Goal: Information Seeking & Learning: Learn about a topic

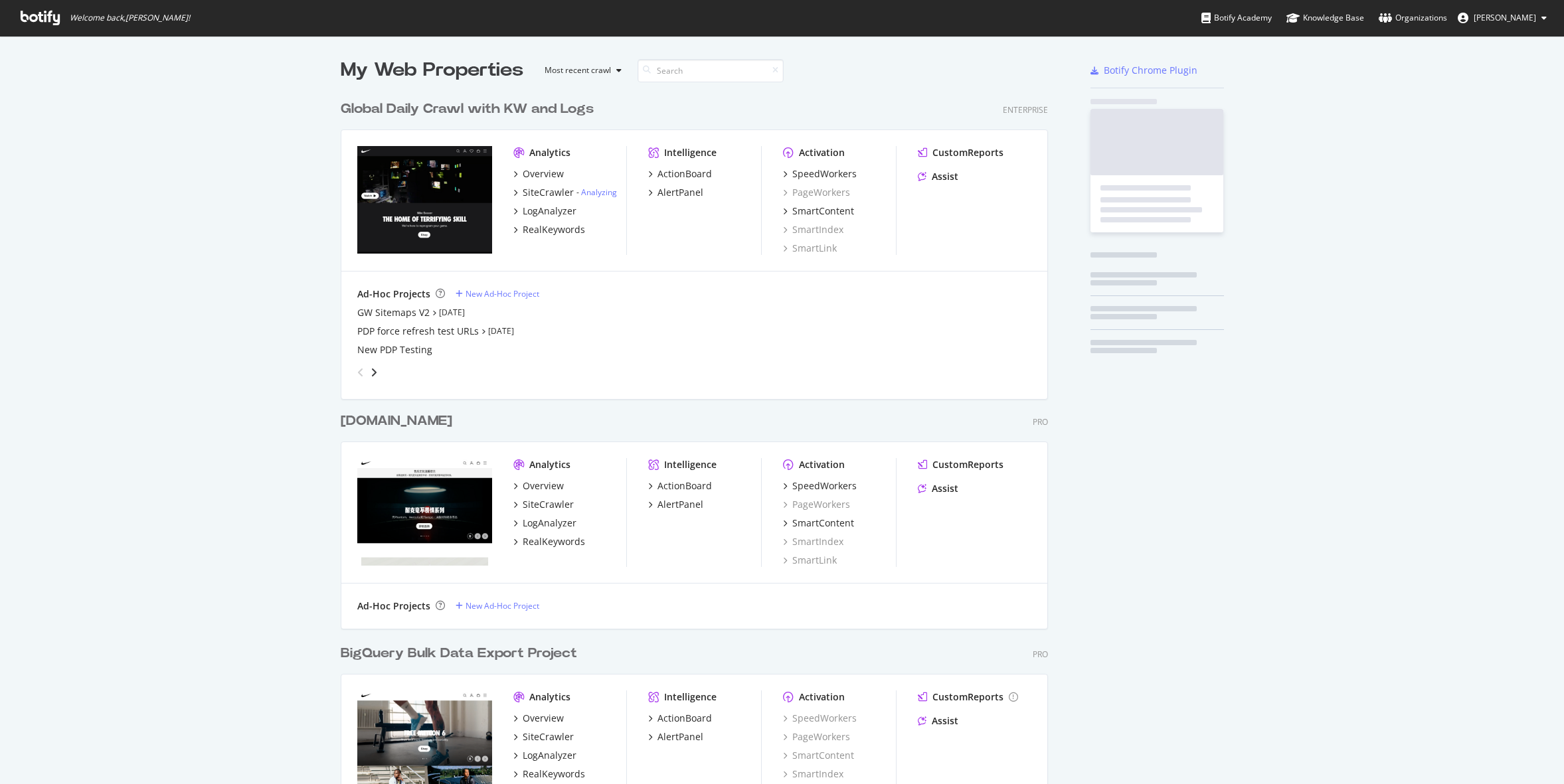
scroll to position [777, 718]
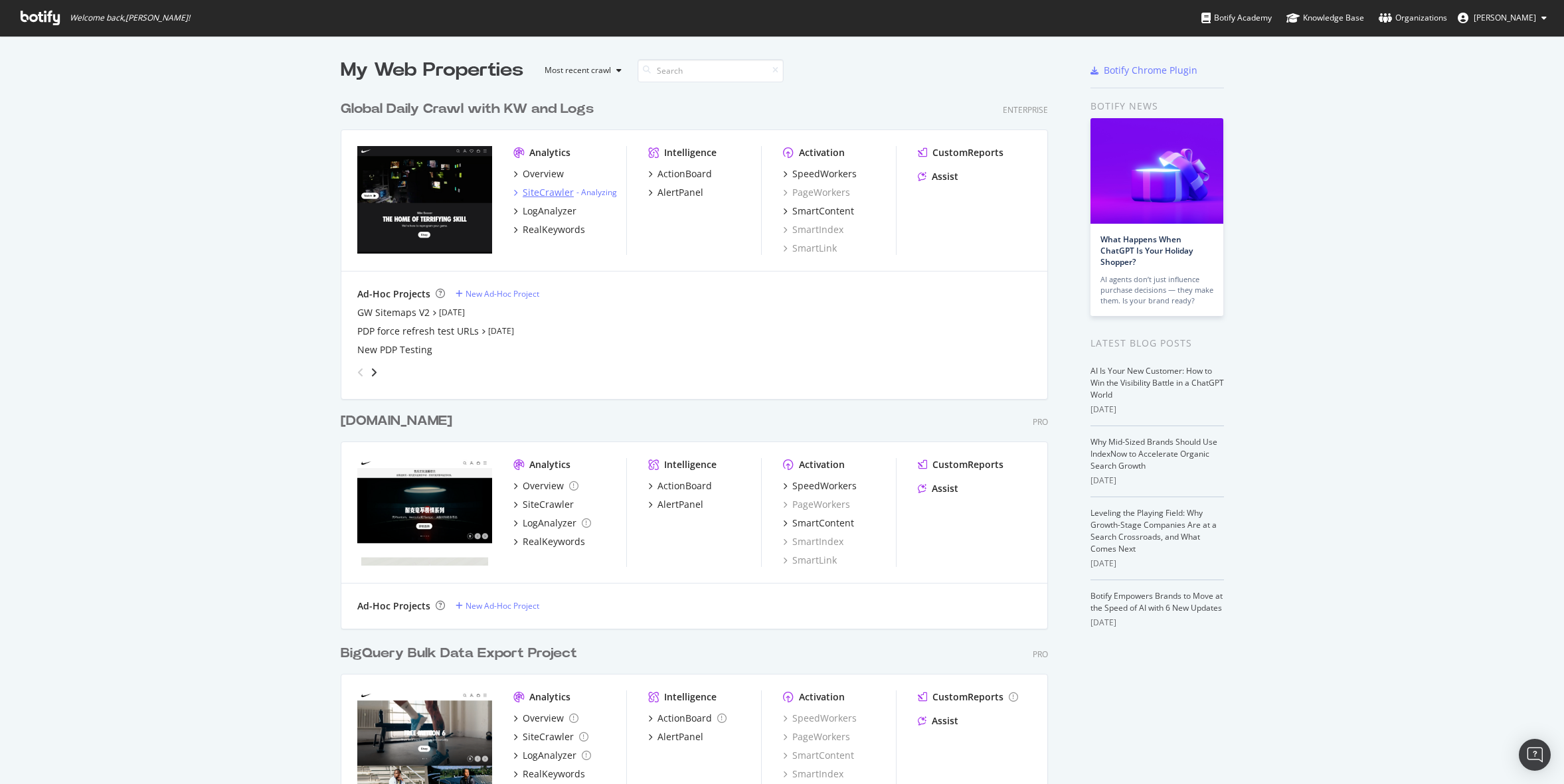
click at [549, 193] on div "SiteCrawler" at bounding box center [548, 192] width 51 height 13
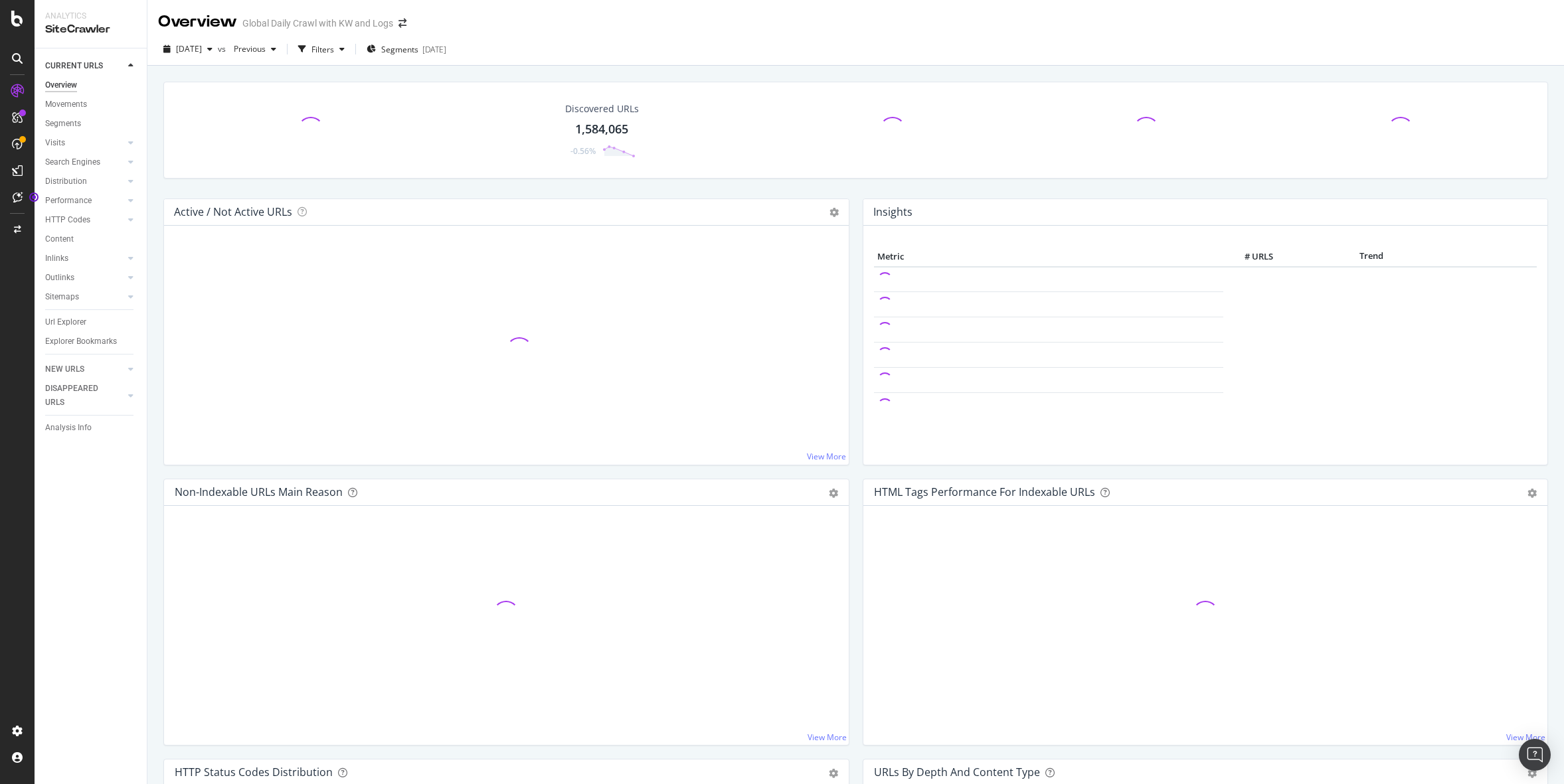
click at [830, 58] on div "[DATE] vs Previous Filters Segments [DATE]" at bounding box center [856, 52] width 1417 height 27
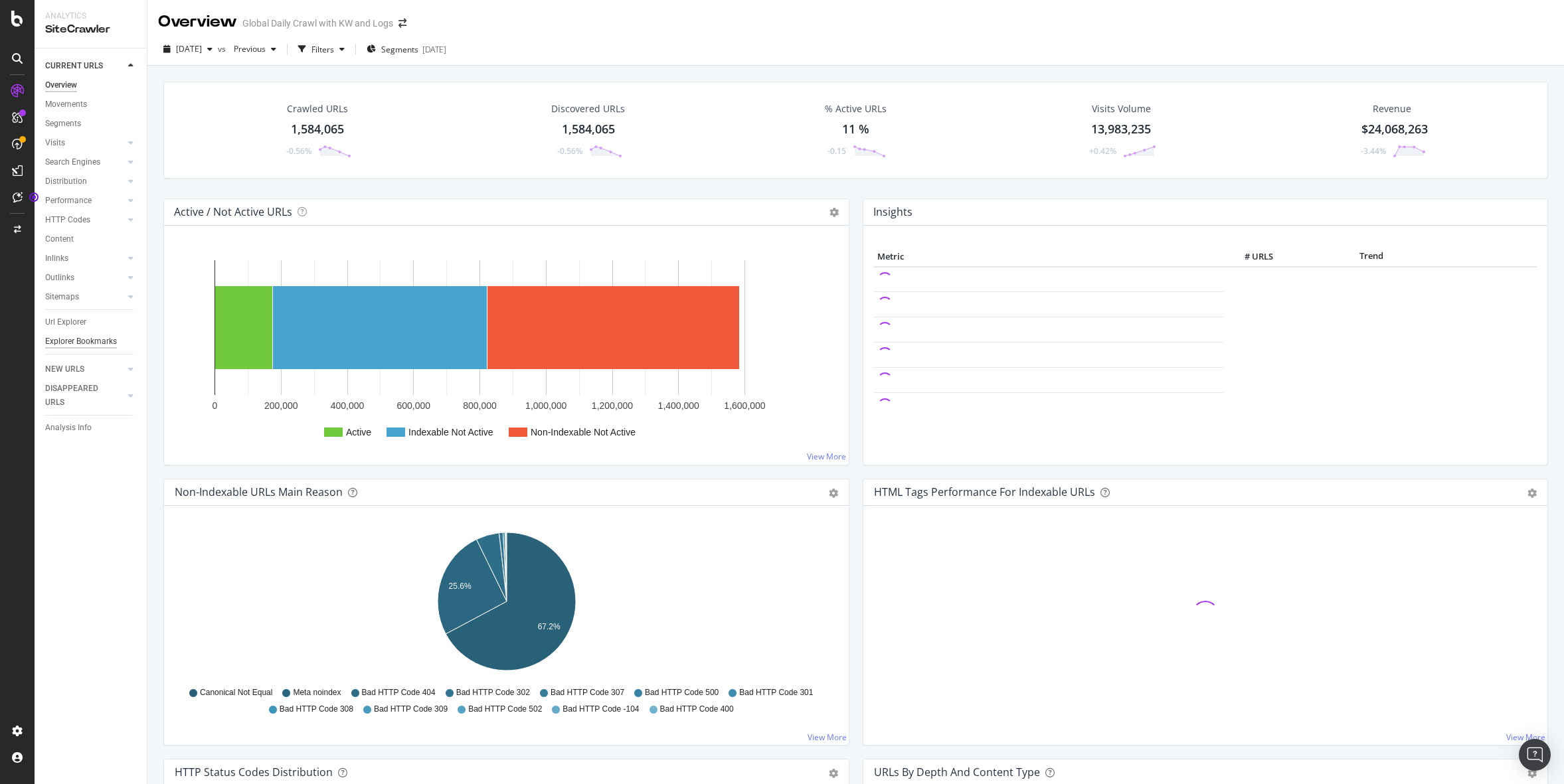
click at [82, 339] on div "Explorer Bookmarks" at bounding box center [81, 342] width 71 height 14
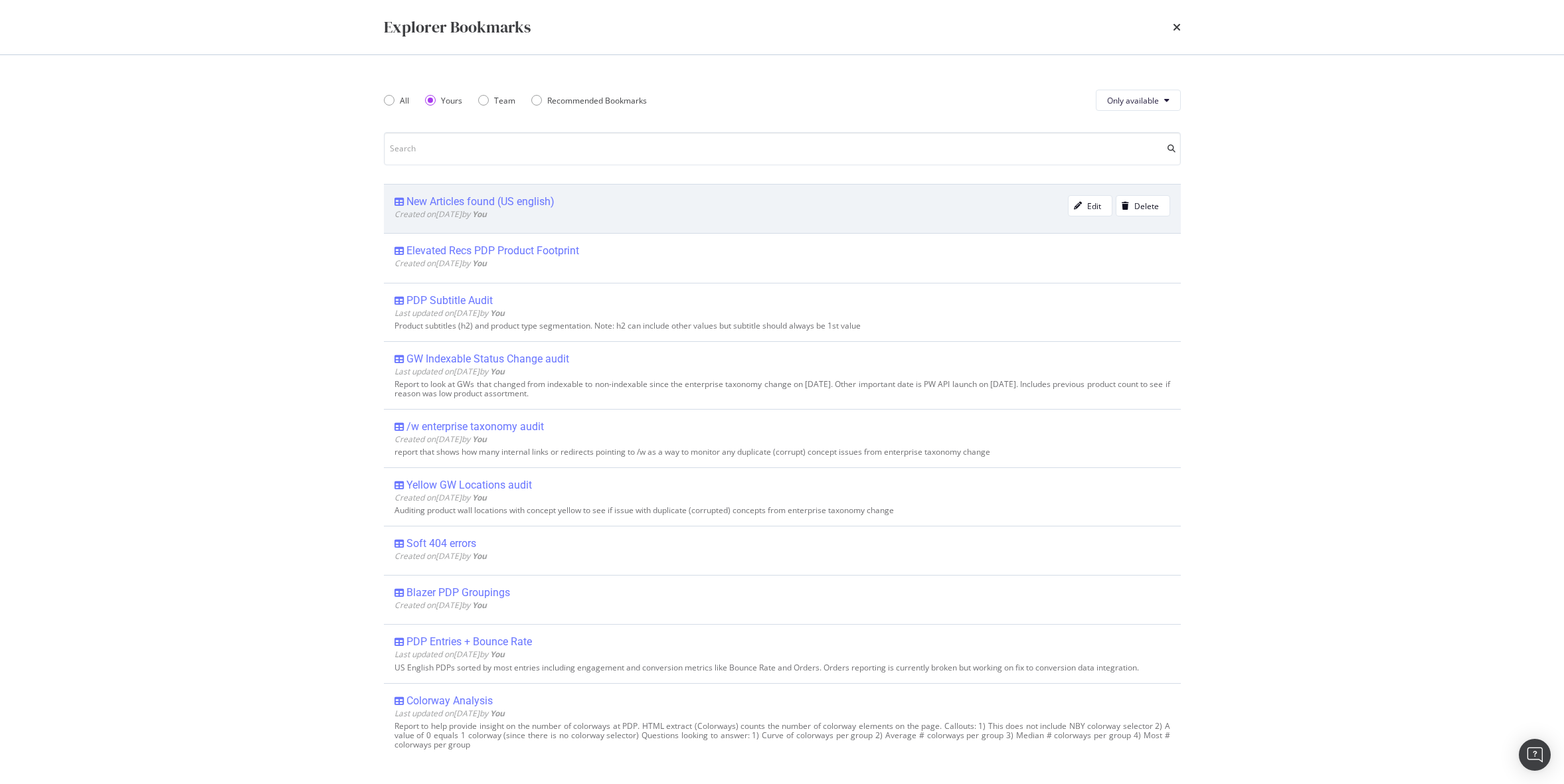
click at [533, 202] on div "New Articles found (US english)" at bounding box center [481, 202] width 148 height 13
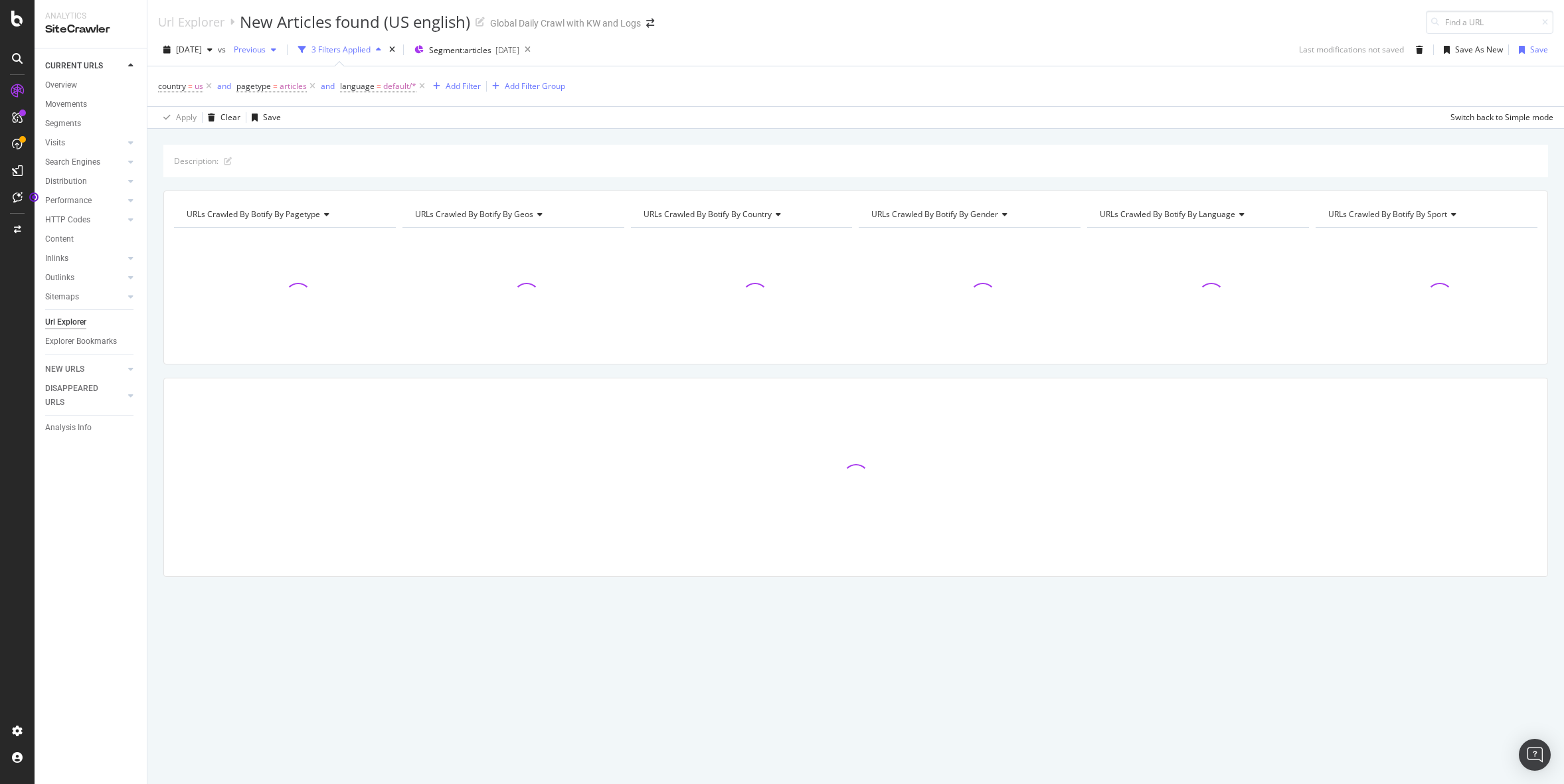
click at [266, 47] on span "Previous" at bounding box center [247, 49] width 37 height 12
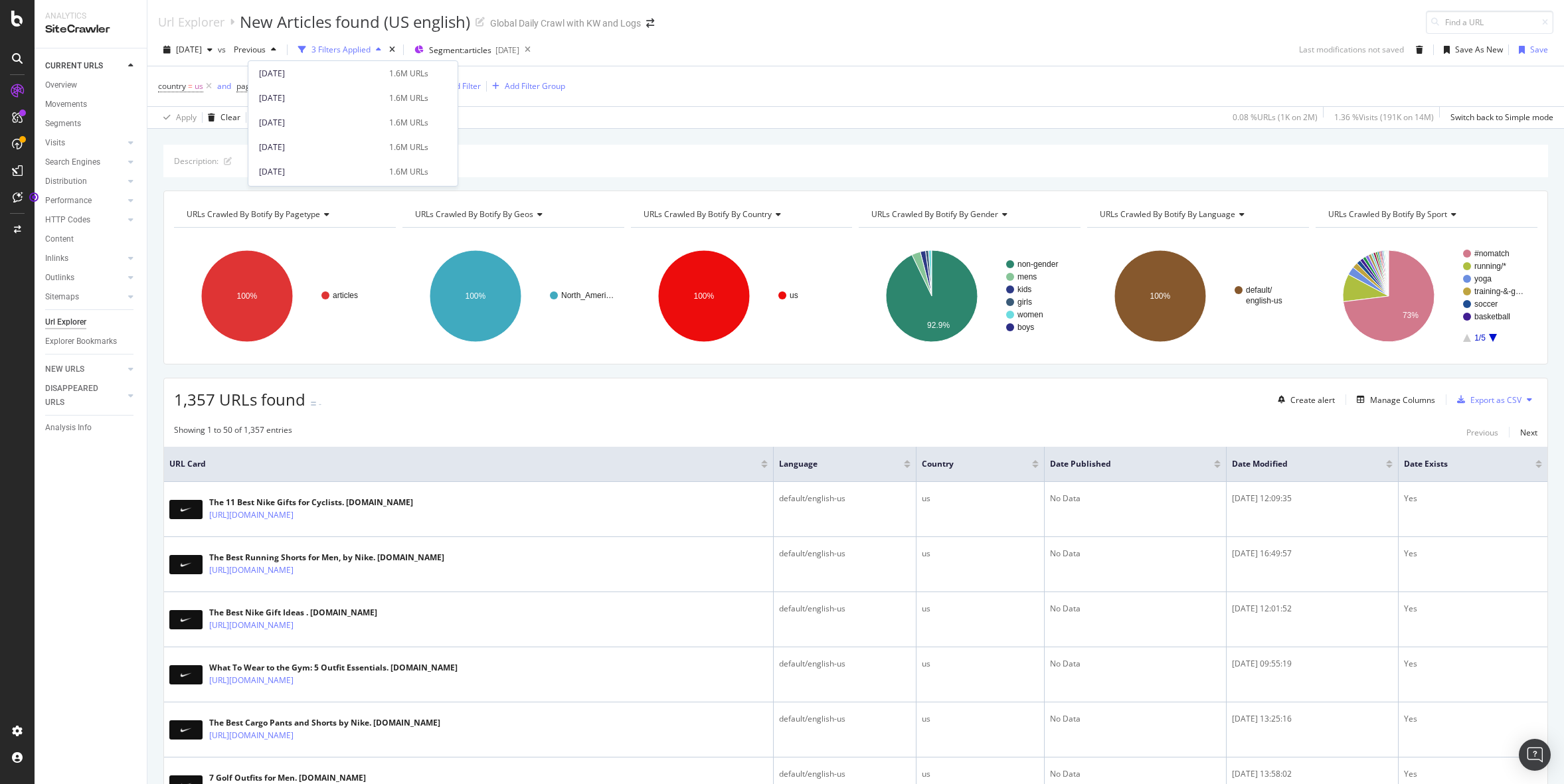
scroll to position [1068, 0]
click at [757, 44] on div "[DATE] vs Previous 3 Filters Applied Segment: articles [DATE] Last modification…" at bounding box center [856, 53] width 1417 height 27
click at [266, 51] on span "Previous" at bounding box center [247, 49] width 37 height 12
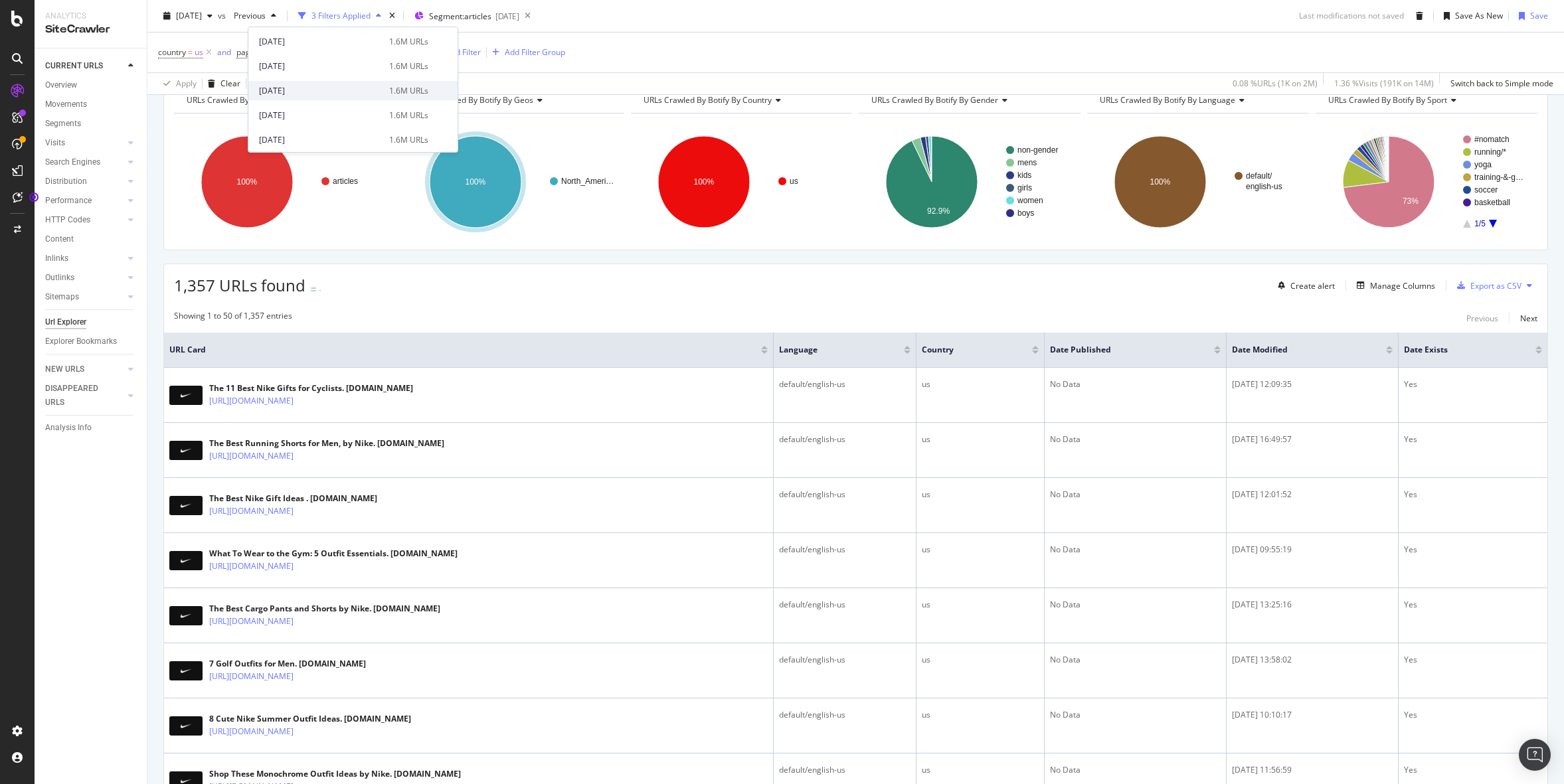
scroll to position [1049, 0]
click at [305, 74] on div "[DATE]" at bounding box center [319, 70] width 122 height 12
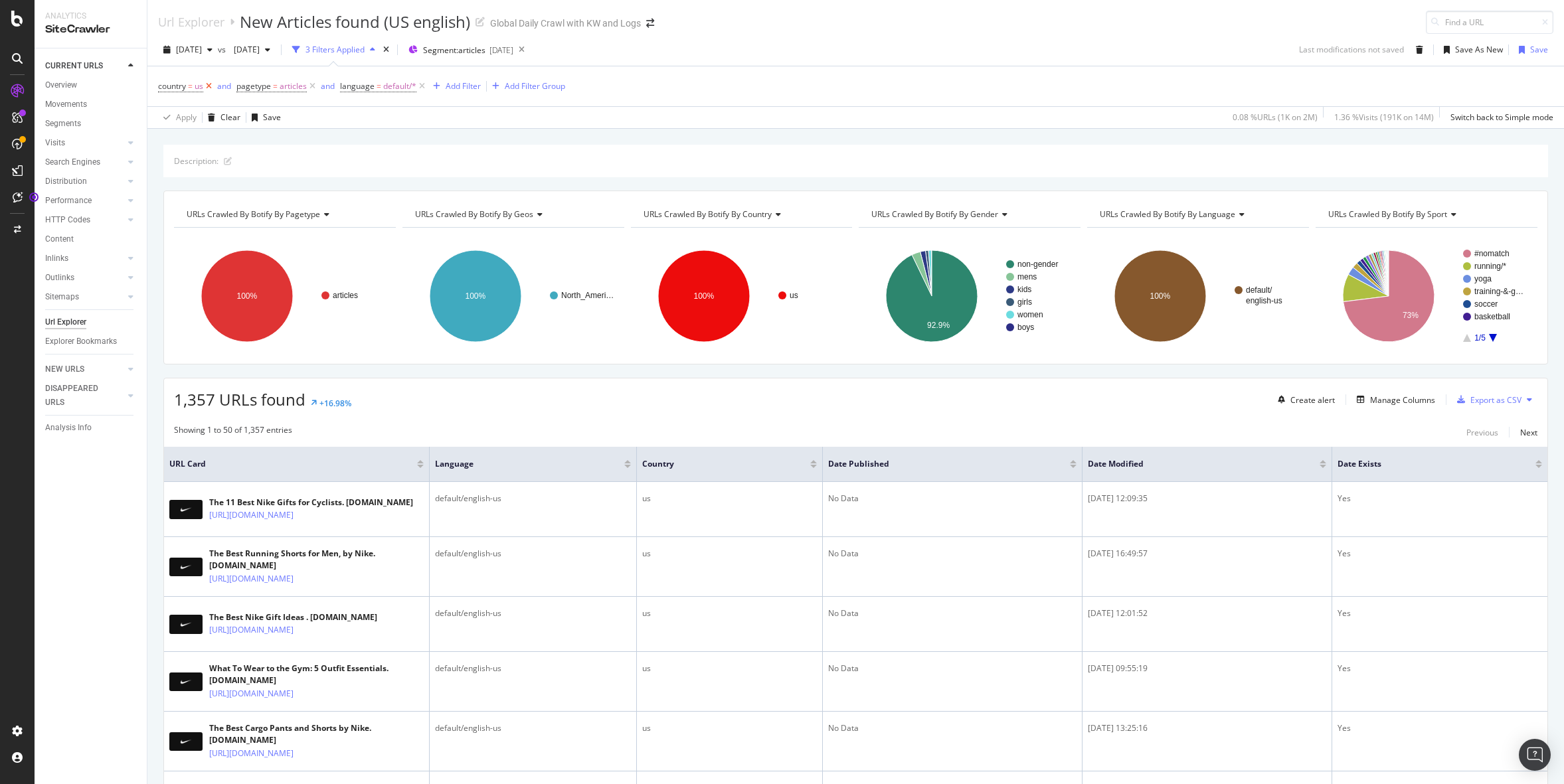
click at [212, 85] on icon at bounding box center [209, 86] width 12 height 13
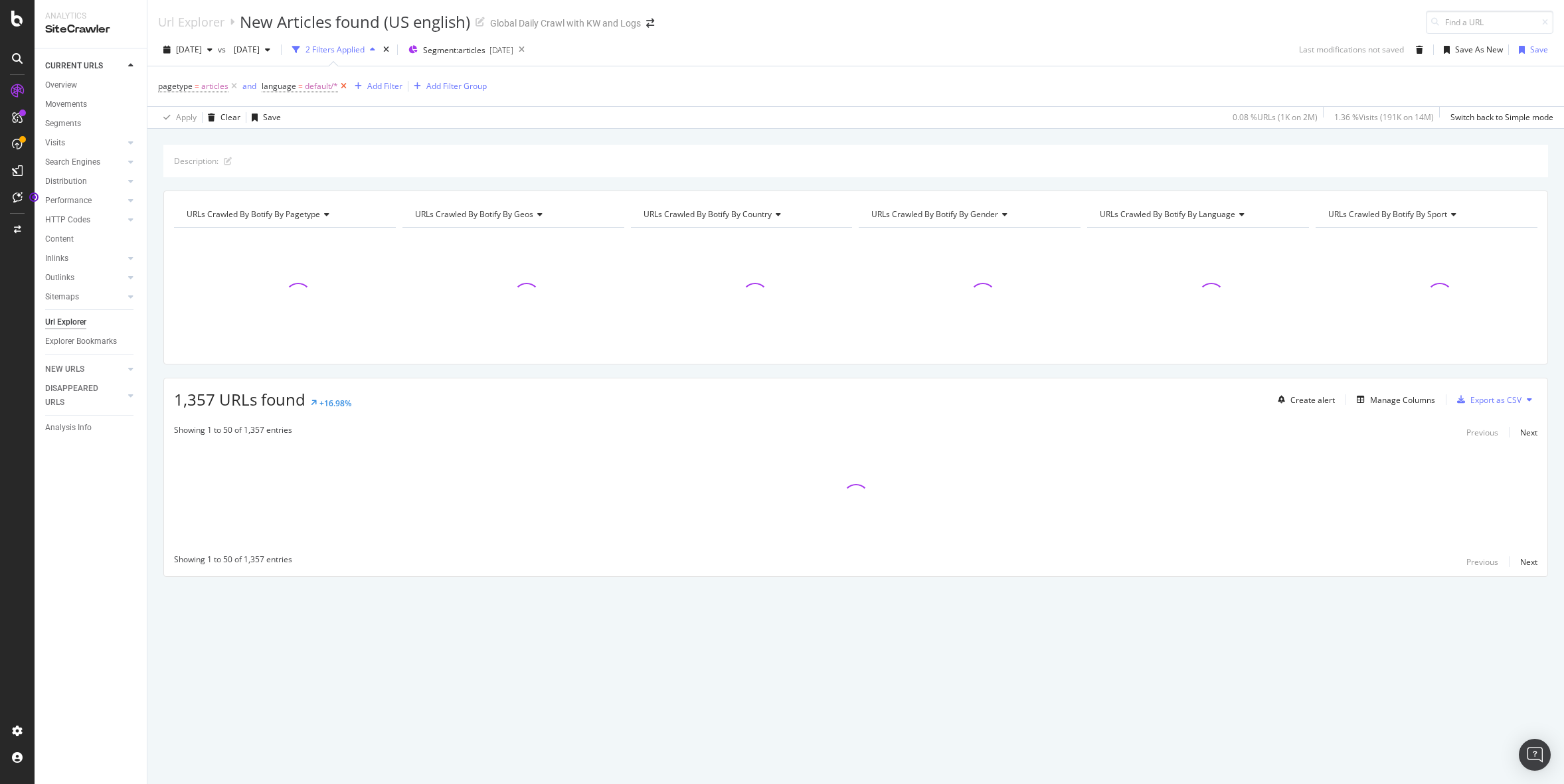
click at [339, 87] on icon at bounding box center [343, 86] width 12 height 13
click at [756, 66] on div "pagetype = articles Add Filter Add Filter Group" at bounding box center [856, 86] width 1395 height 40
click at [888, 69] on div "pagetype = articles Add Filter Add Filter Group" at bounding box center [856, 86] width 1395 height 40
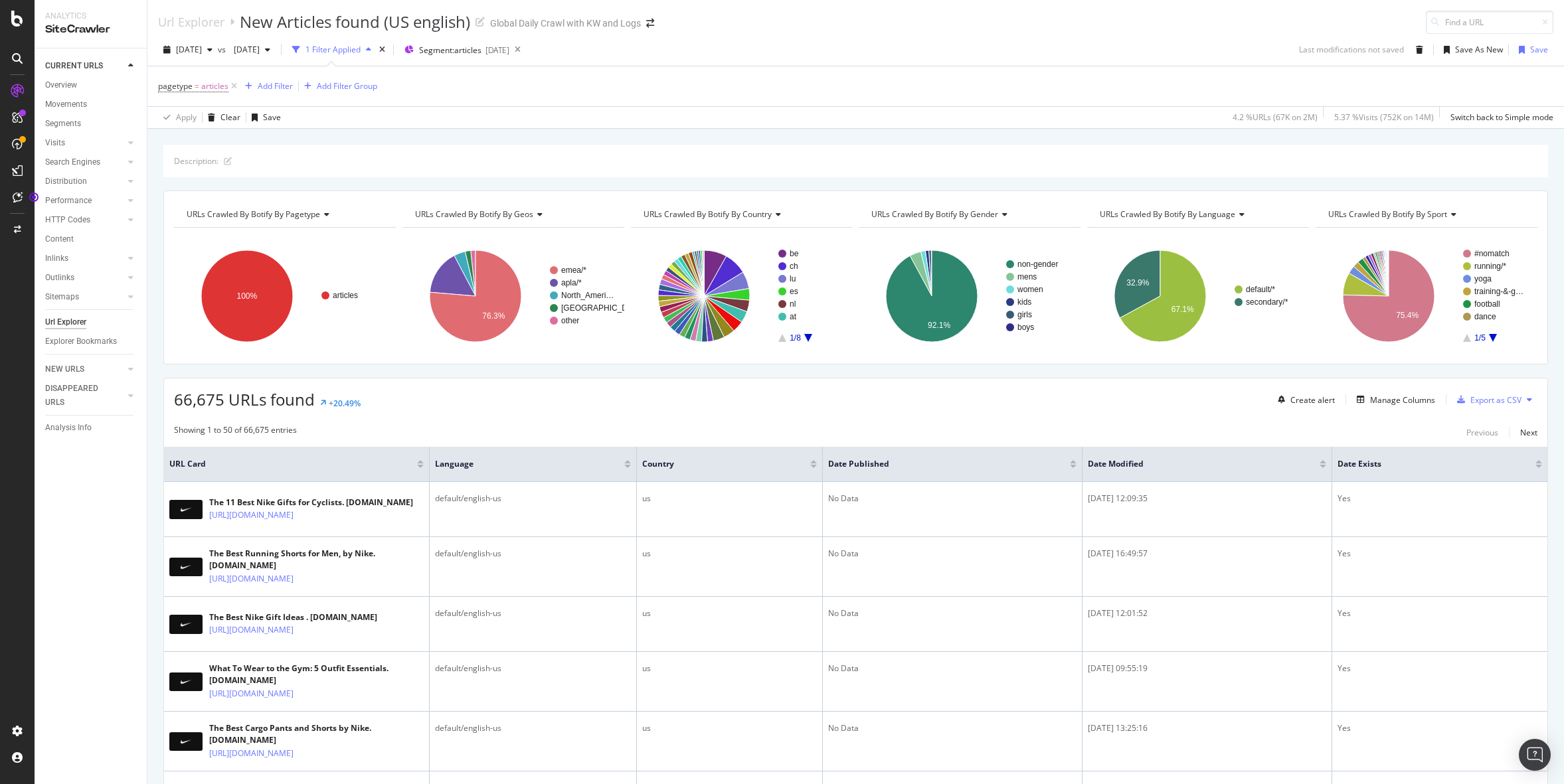
click at [809, 338] on icon "A chart." at bounding box center [807, 337] width 8 height 8
click at [794, 292] on text "au" at bounding box center [794, 292] width 9 height 9
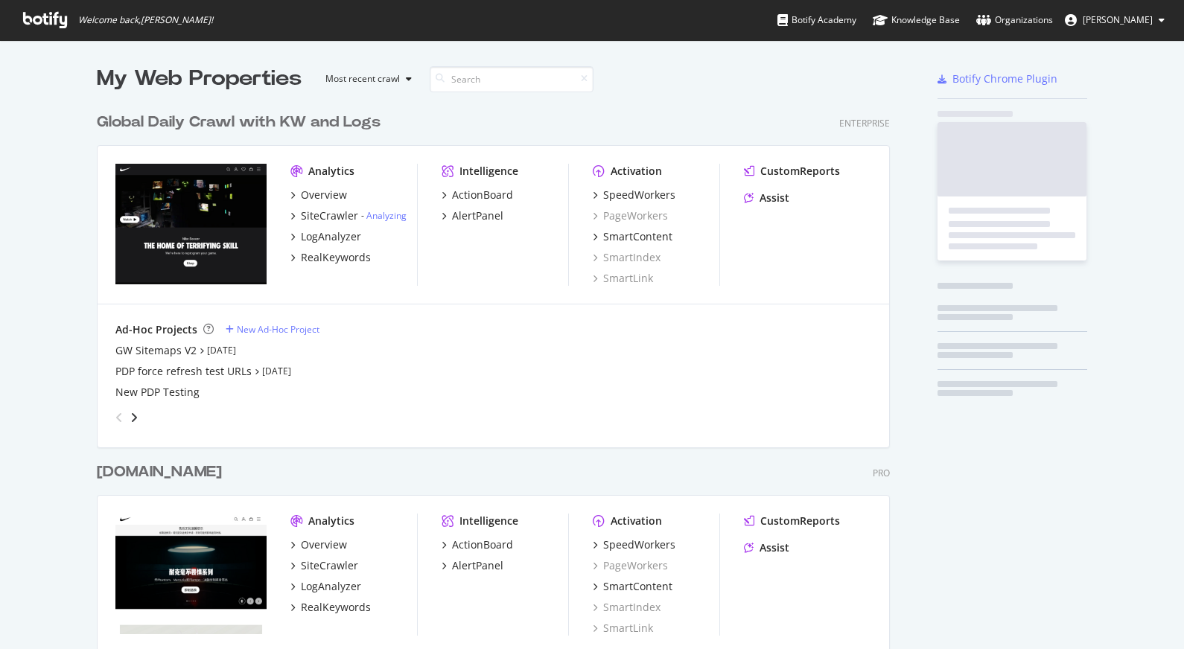
scroll to position [871, 805]
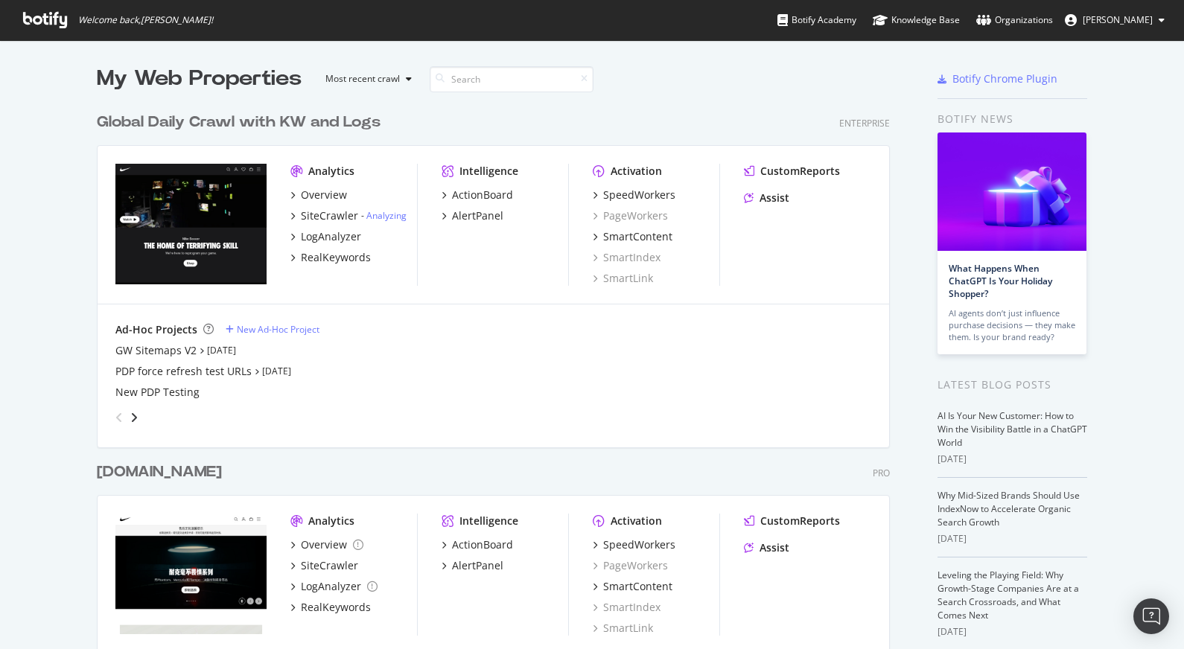
click at [730, 115] on div "Global Daily Crawl with KW and Logs Enterprise" at bounding box center [493, 123] width 793 height 22
click at [688, 103] on div "Global Daily Crawl with KW and Logs Enterprise Analytics Overview SiteCrawler -…" at bounding box center [499, 269] width 805 height 350
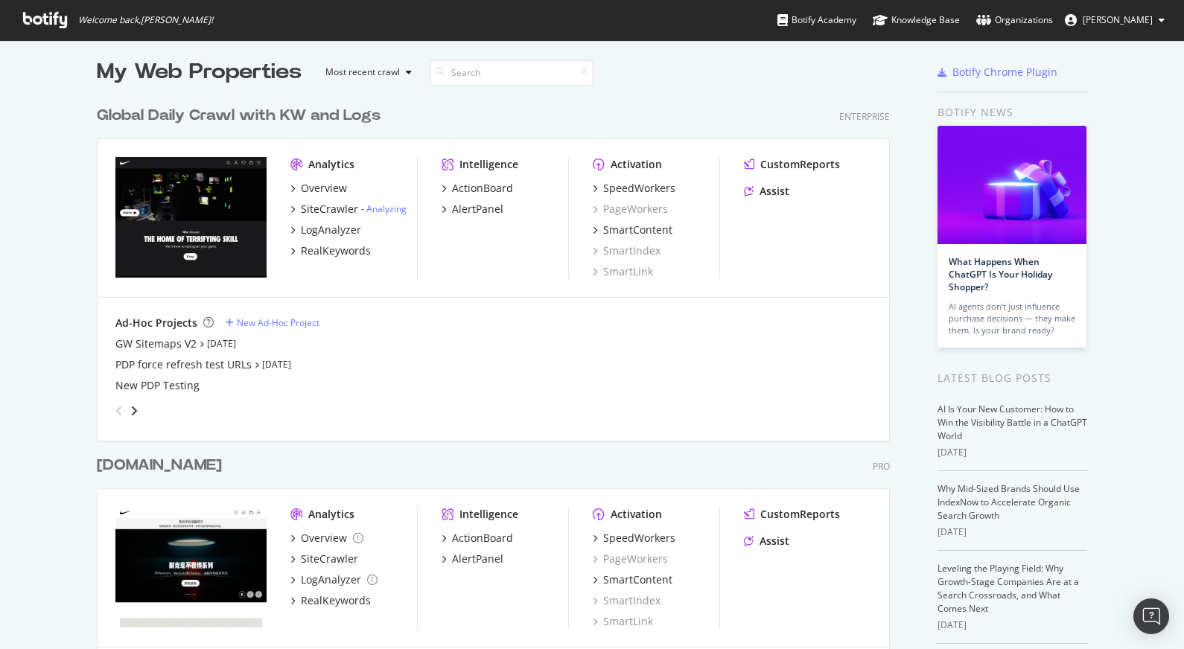
scroll to position [0, 0]
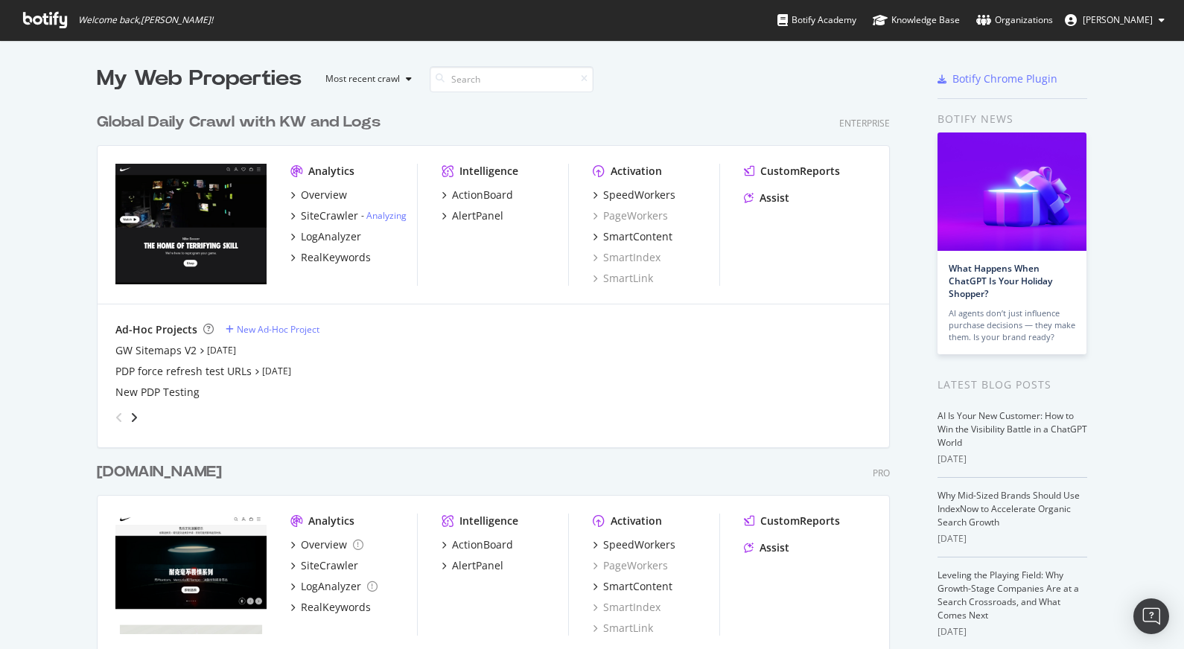
click at [676, 110] on div "Global Daily Crawl with KW and Logs Enterprise Analytics Overview SiteCrawler -…" at bounding box center [499, 269] width 805 height 350
click at [752, 105] on div "Global Daily Crawl with KW and Logs Enterprise Analytics Overview SiteCrawler -…" at bounding box center [499, 269] width 805 height 350
click at [645, 83] on div "My Web Properties Most recent crawl" at bounding box center [448, 79] width 702 height 30
click at [334, 212] on div "SiteCrawler" at bounding box center [329, 215] width 57 height 15
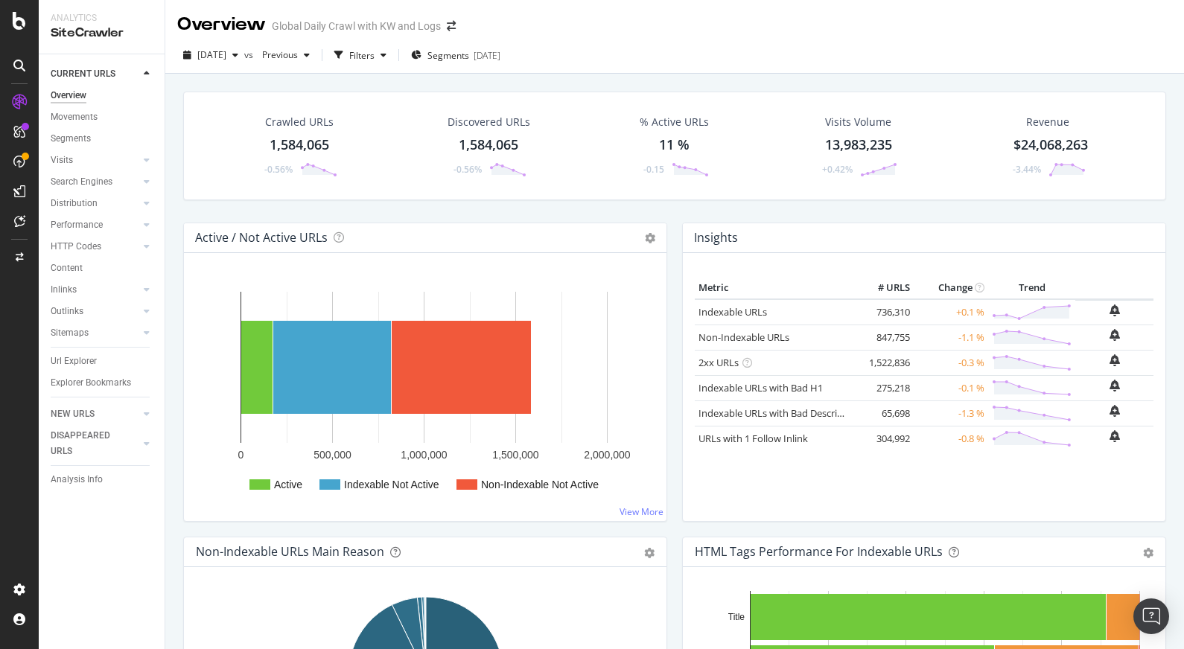
click at [708, 62] on div "[DATE] vs Previous Filters Segments [DATE]" at bounding box center [674, 58] width 1018 height 30
click at [660, 56] on div "[DATE] vs Previous Filters Segments [DATE]" at bounding box center [674, 58] width 1018 height 30
click at [663, 37] on div "[DATE] vs Previous Filters Segments [DATE]" at bounding box center [674, 55] width 1018 height 36
click at [761, 63] on div "[DATE] vs Previous Filters Segments [DATE]" at bounding box center [674, 58] width 1018 height 30
click at [76, 368] on div "Url Explorer" at bounding box center [74, 362] width 46 height 16
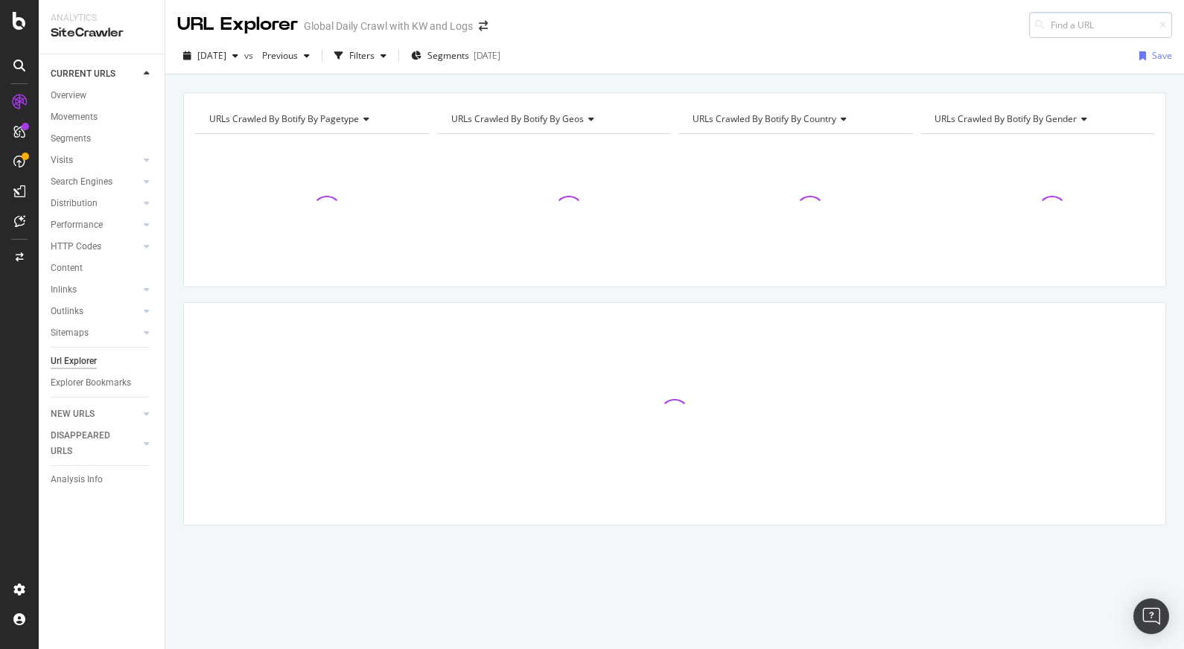
click at [1075, 33] on input at bounding box center [1100, 25] width 143 height 26
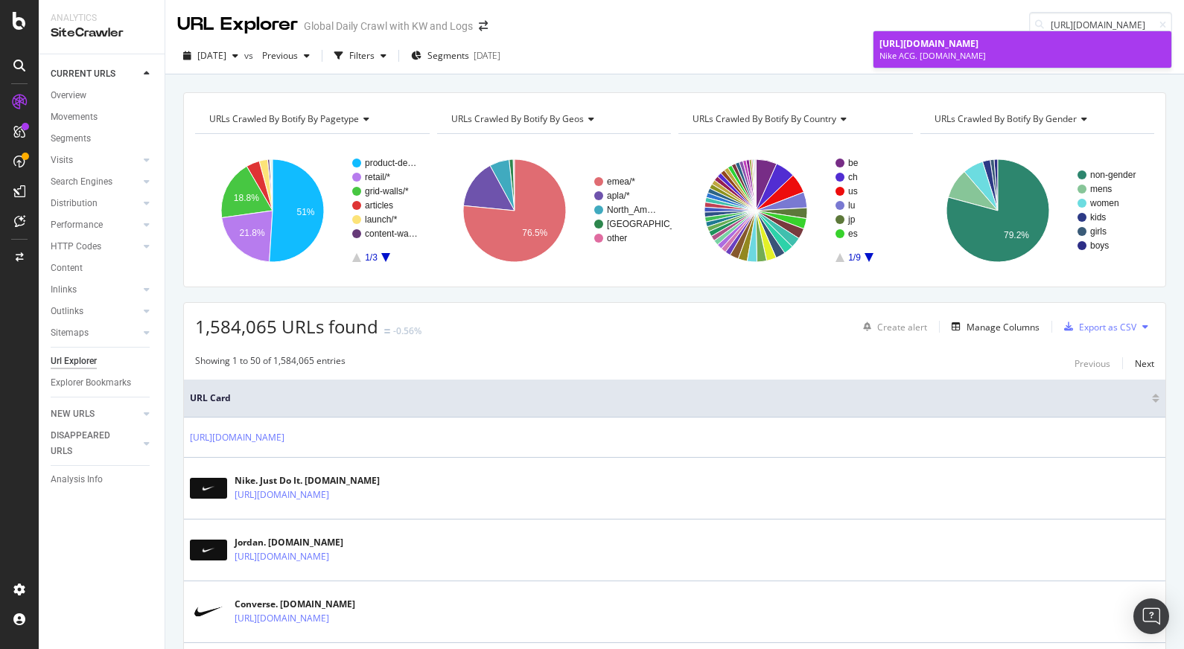
type input "https://www.nike.com/acg"
click at [980, 54] on div "Nike ACG. Nike.com" at bounding box center [1022, 56] width 286 height 12
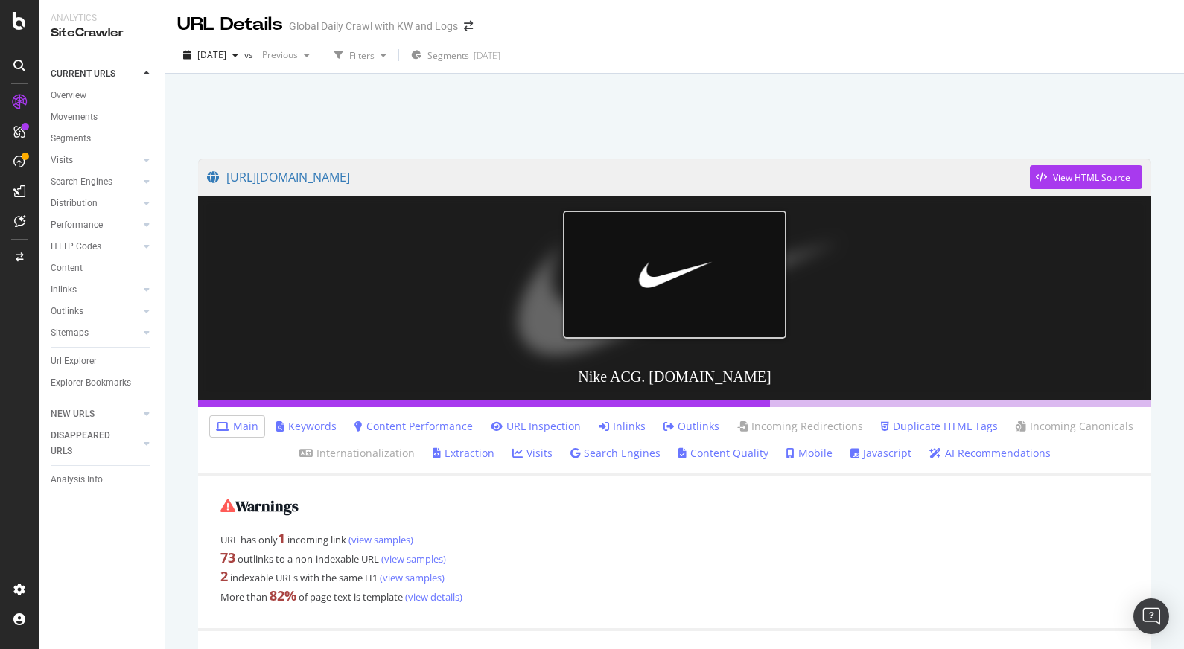
scroll to position [71, 0]
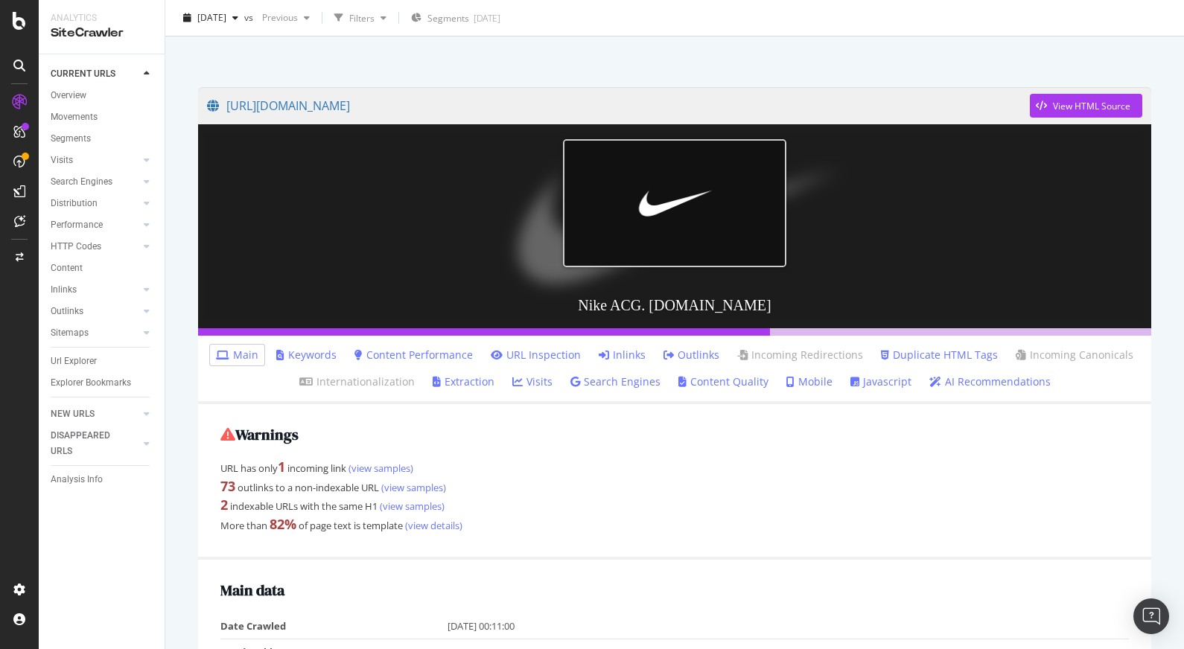
click at [638, 358] on link "Inlinks" at bounding box center [622, 355] width 47 height 15
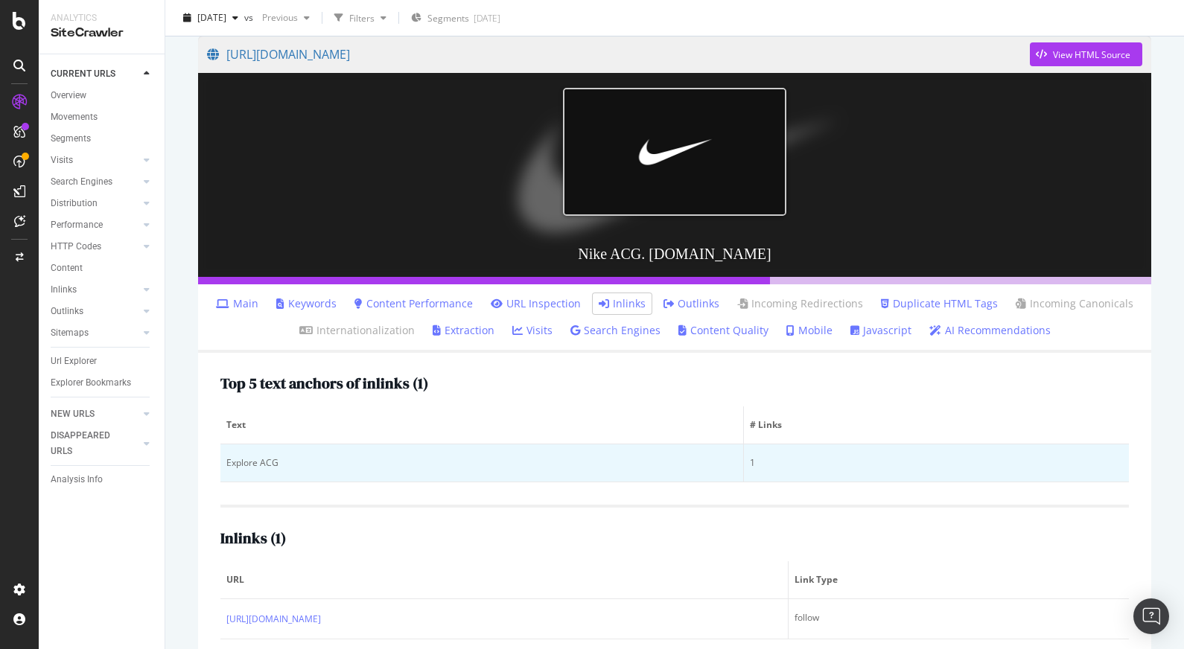
scroll to position [151, 0]
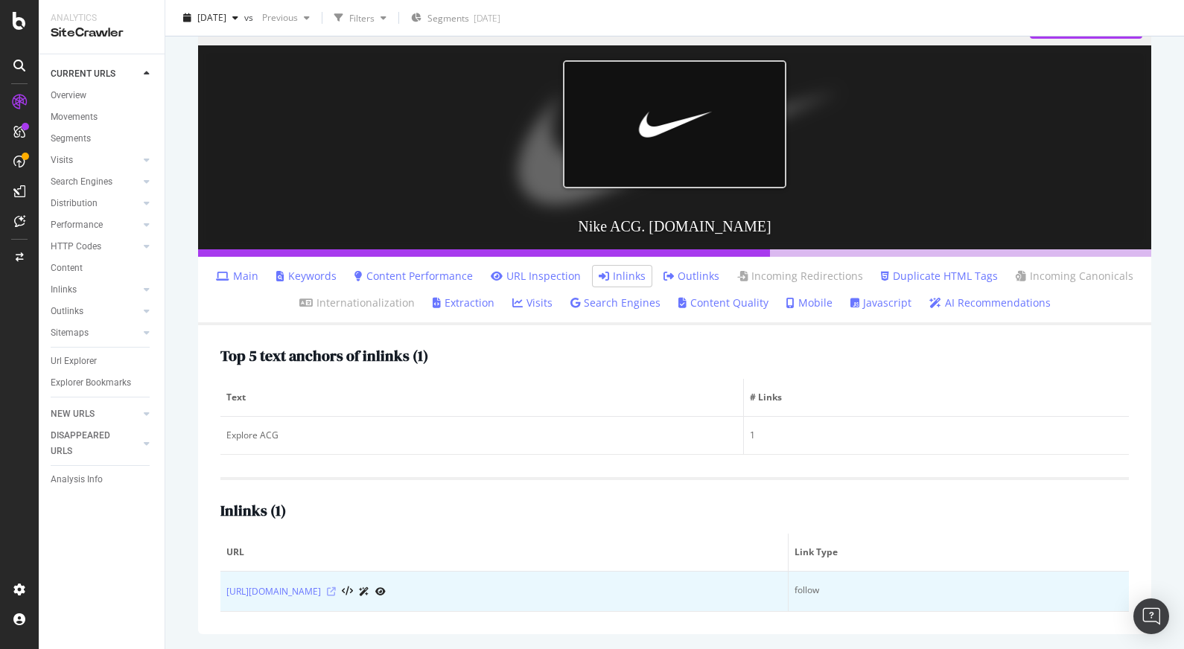
click at [336, 591] on icon at bounding box center [331, 591] width 9 height 9
